Goal: Entertainment & Leisure: Browse casually

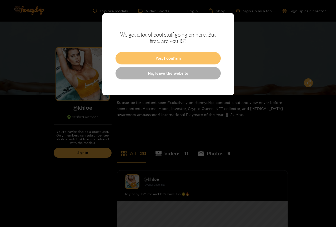
click at [167, 57] on button "Yes, I confirm" at bounding box center [168, 58] width 105 height 12
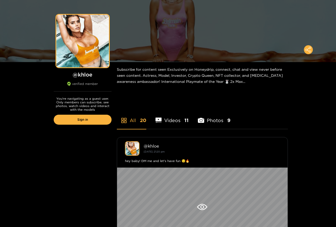
scroll to position [105, 0]
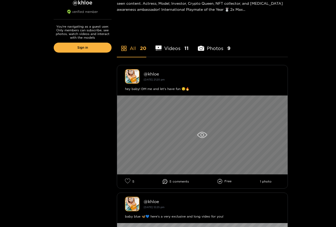
click at [203, 135] on icon at bounding box center [202, 135] width 10 height 6
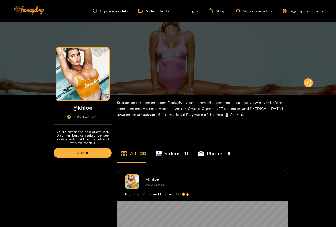
click at [214, 151] on li "Photos 9" at bounding box center [214, 151] width 33 height 24
drag, startPoint x: 93, startPoint y: 107, endPoint x: 75, endPoint y: 109, distance: 18.8
click at [75, 109] on h1 "@ khloe" at bounding box center [83, 108] width 58 height 7
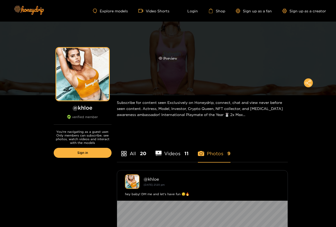
drag, startPoint x: 70, startPoint y: 56, endPoint x: 54, endPoint y: 75, distance: 24.5
click at [54, 75] on div "Preview" at bounding box center [168, 59] width 336 height 74
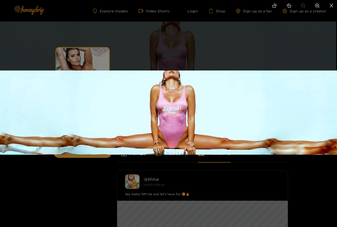
click at [80, 74] on img at bounding box center [168, 113] width 337 height 84
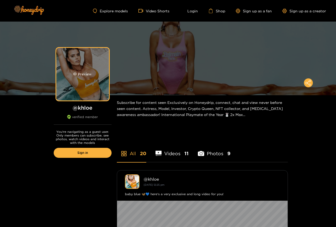
click at [84, 75] on div "Preview" at bounding box center [82, 74] width 19 height 6
